Goal: Find specific page/section: Find specific page/section

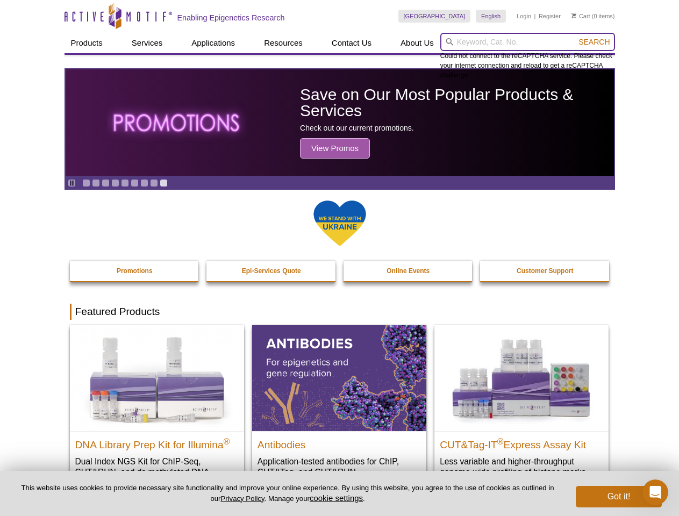
click at [527, 42] on input "search" at bounding box center [527, 42] width 175 height 18
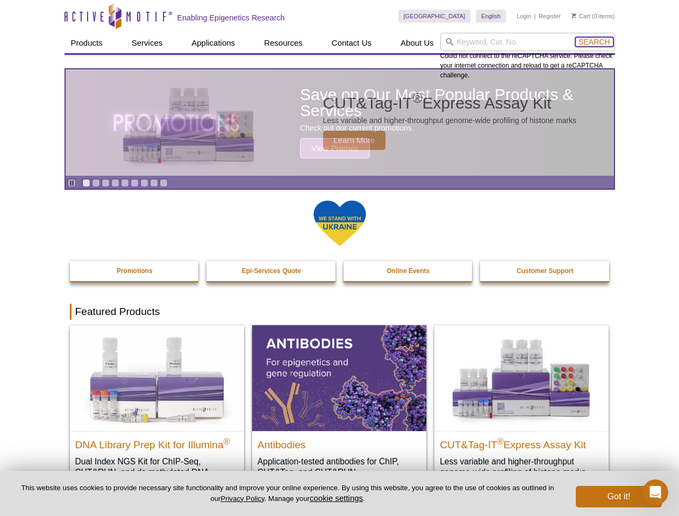
click at [594, 42] on span "Search" at bounding box center [593, 42] width 31 height 9
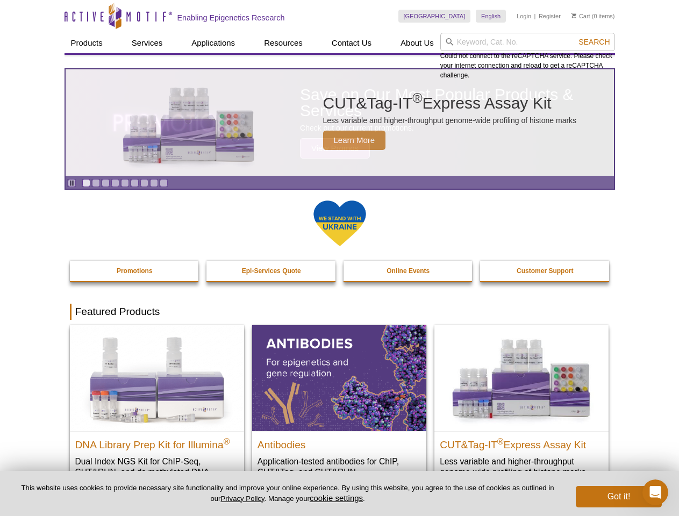
click at [71, 183] on icon "Pause" at bounding box center [71, 182] width 7 height 7
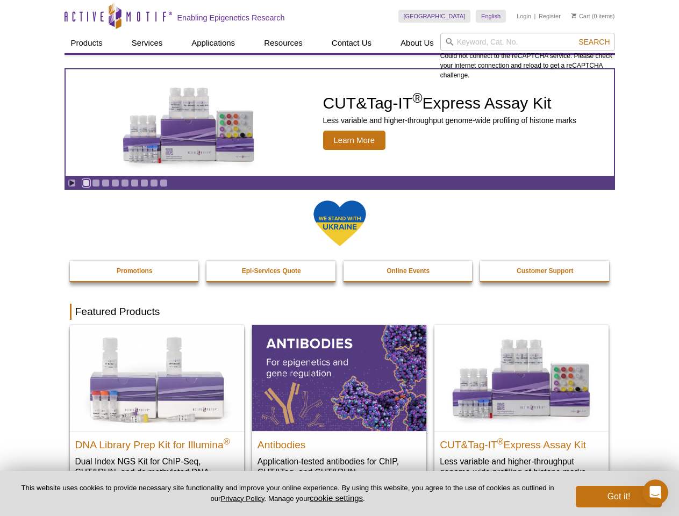
click at [86, 183] on link "Go to slide 1" at bounding box center [86, 183] width 8 height 8
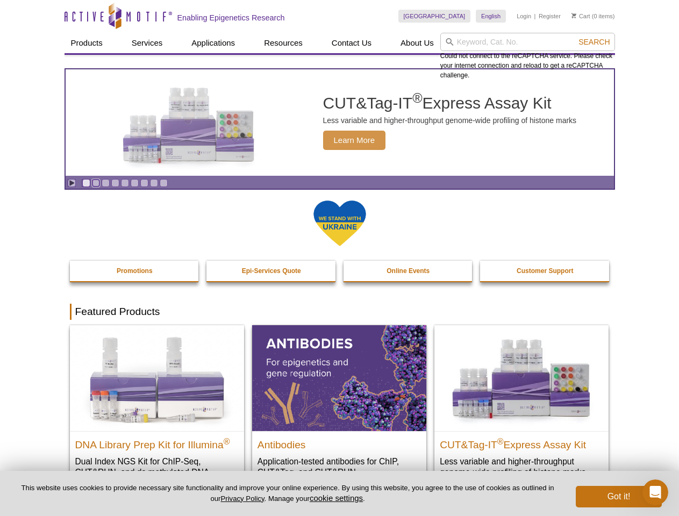
click at [96, 183] on link "Go to slide 2" at bounding box center [96, 183] width 8 height 8
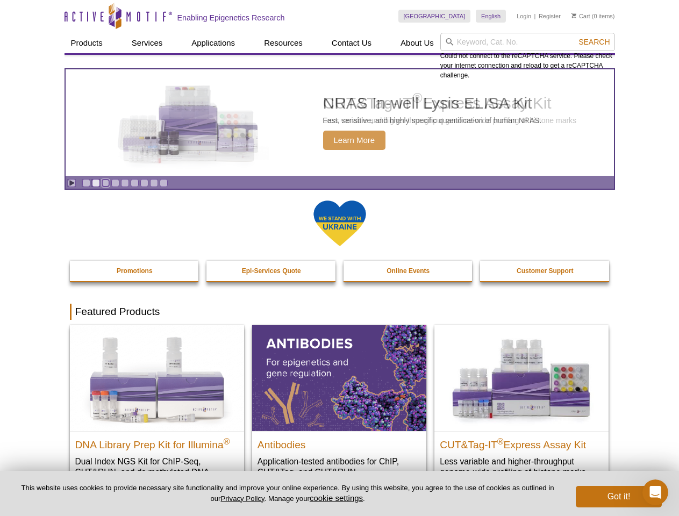
click at [105, 183] on link "Go to slide 3" at bounding box center [106, 183] width 8 height 8
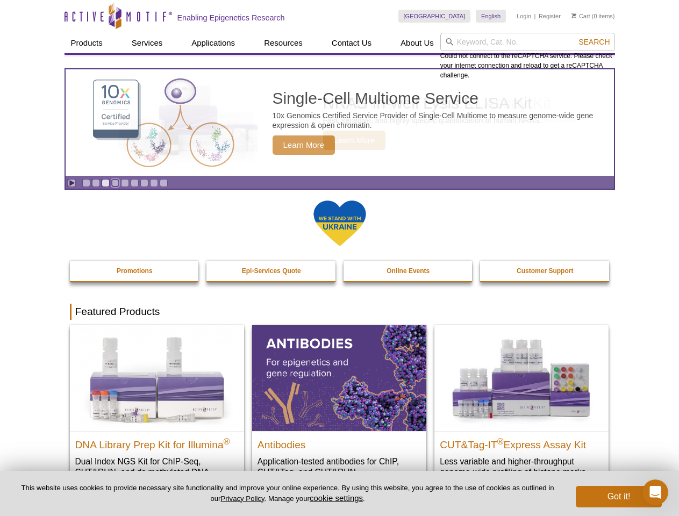
click at [115, 183] on link "Go to slide 4" at bounding box center [115, 183] width 8 height 8
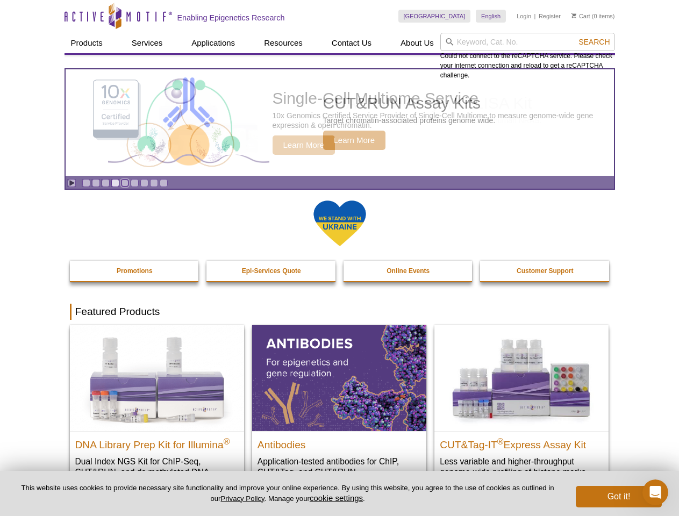
click at [125, 183] on link "Go to slide 5" at bounding box center [125, 183] width 8 height 8
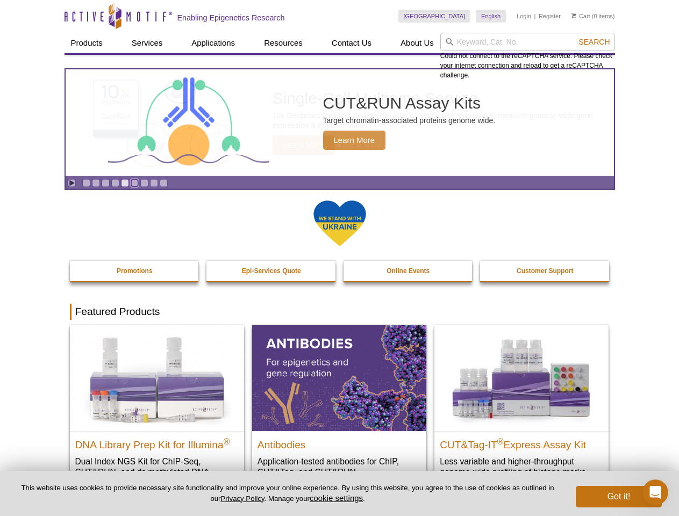
click at [134, 183] on link "Go to slide 6" at bounding box center [135, 183] width 8 height 8
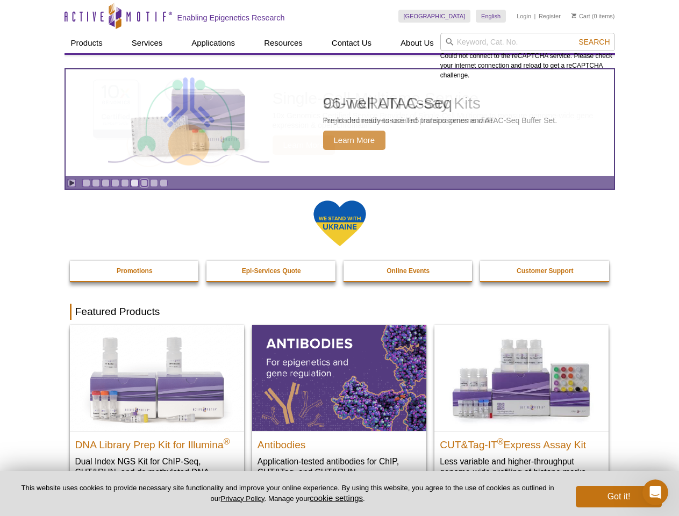
click at [144, 183] on link "Go to slide 7" at bounding box center [144, 183] width 8 height 8
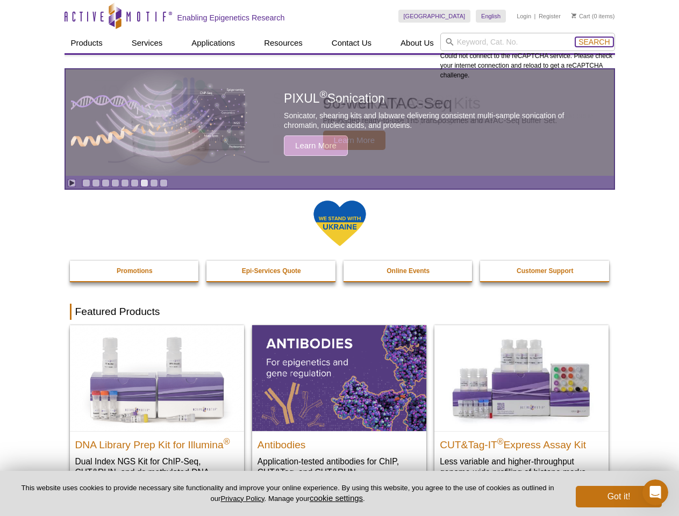
click at [594, 42] on span "Search" at bounding box center [593, 42] width 31 height 9
